Goal: Information Seeking & Learning: Get advice/opinions

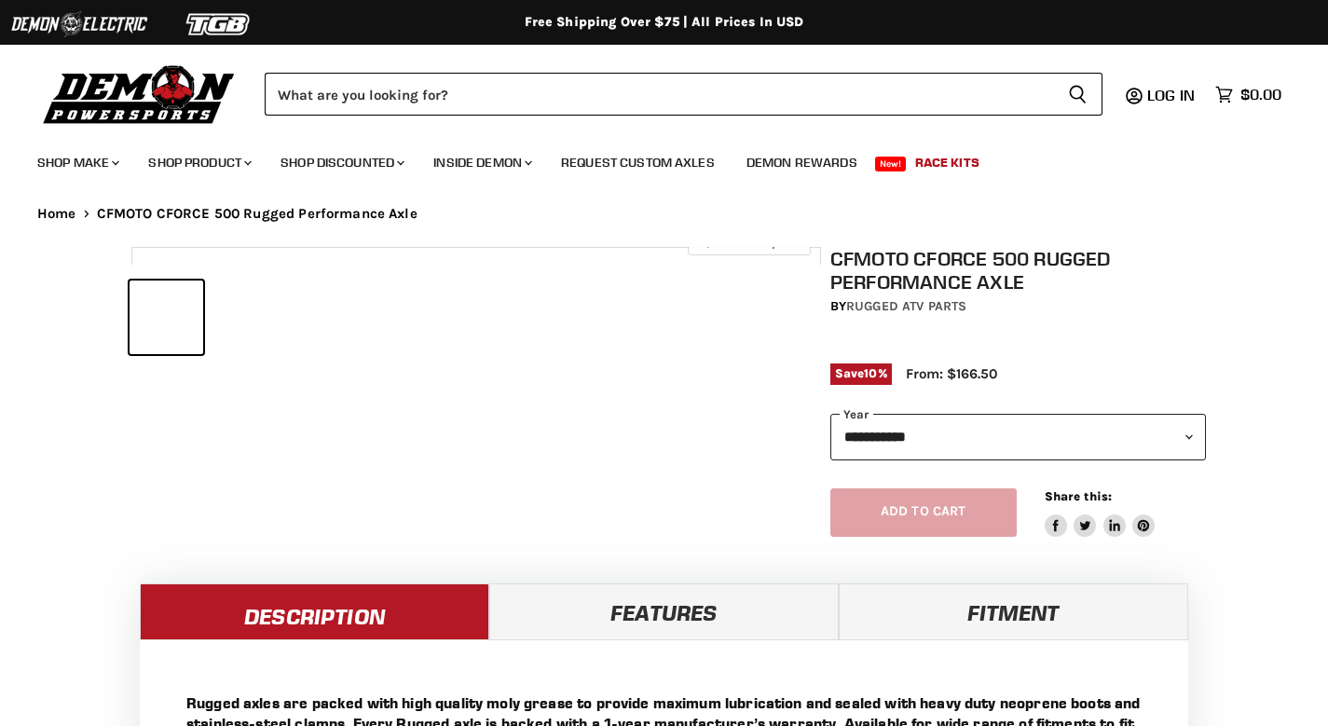
select select "******"
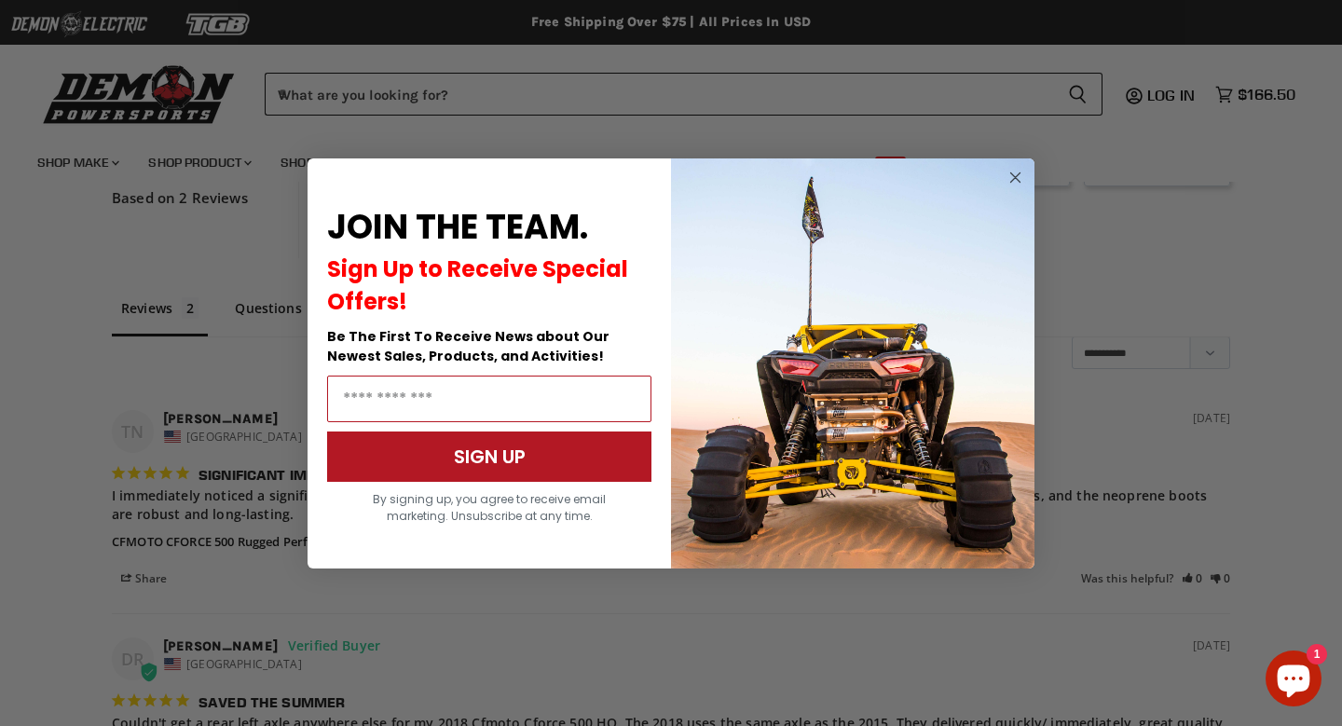
scroll to position [1390, 0]
